Goal: Task Accomplishment & Management: Use online tool/utility

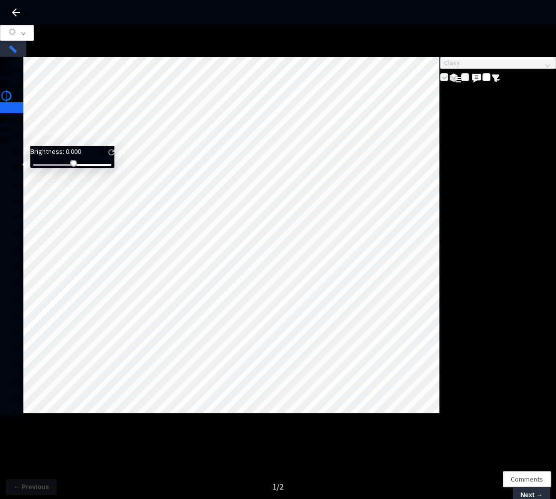
click at [0, 168] on html "GT Studio All Projects [POC]Rivian_BEV_Image [POC]Rivian_BEV_Image Overview Bat…" at bounding box center [278, 249] width 556 height 499
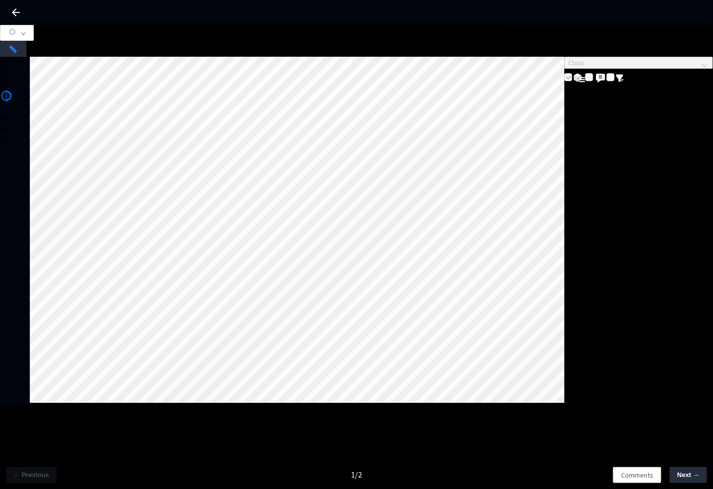
click at [658, 41] on div at bounding box center [356, 33] width 713 height 16
click at [26, 36] on icon "down" at bounding box center [23, 33] width 5 height 5
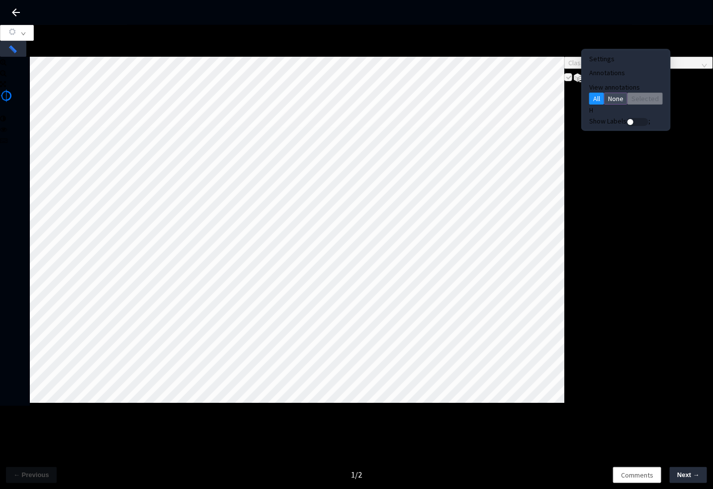
click at [608, 104] on span "None" at bounding box center [615, 98] width 15 height 11
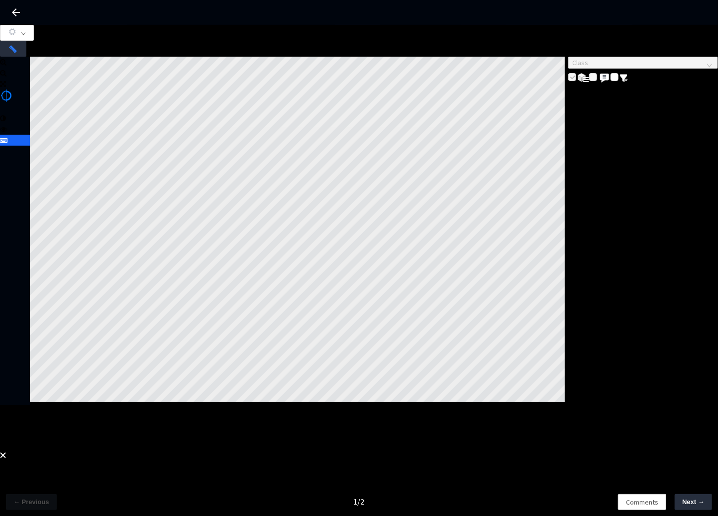
click at [690, 250] on div "Class" at bounding box center [359, 231] width 718 height 349
click at [712, 416] on div "0 0 0 VIEW ESSENTIAL" at bounding box center [359, 432] width 718 height 33
click at [6, 453] on img at bounding box center [3, 456] width 6 height 6
click at [687, 488] on span "Next →" at bounding box center [693, 503] width 22 height 10
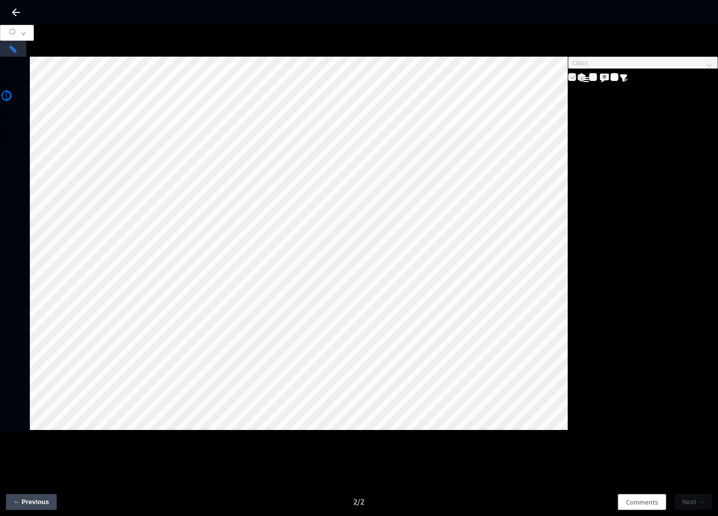
click at [22, 488] on span "← Previous" at bounding box center [31, 503] width 36 height 10
click at [693, 509] on button "Next →" at bounding box center [693, 503] width 37 height 16
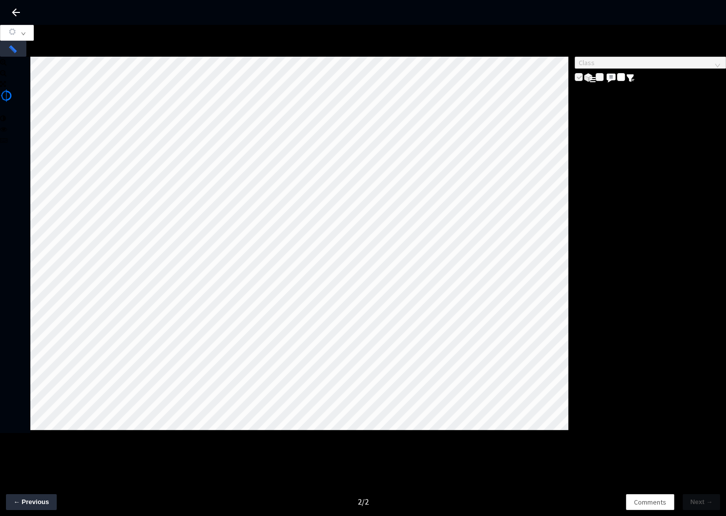
click at [0, 166] on html "GT Studio All Projects [POC]Rivian_BEV_Image [POC]Rivian_BEV_Image Overview Bat…" at bounding box center [363, 258] width 726 height 516
